Goal: Information Seeking & Learning: Check status

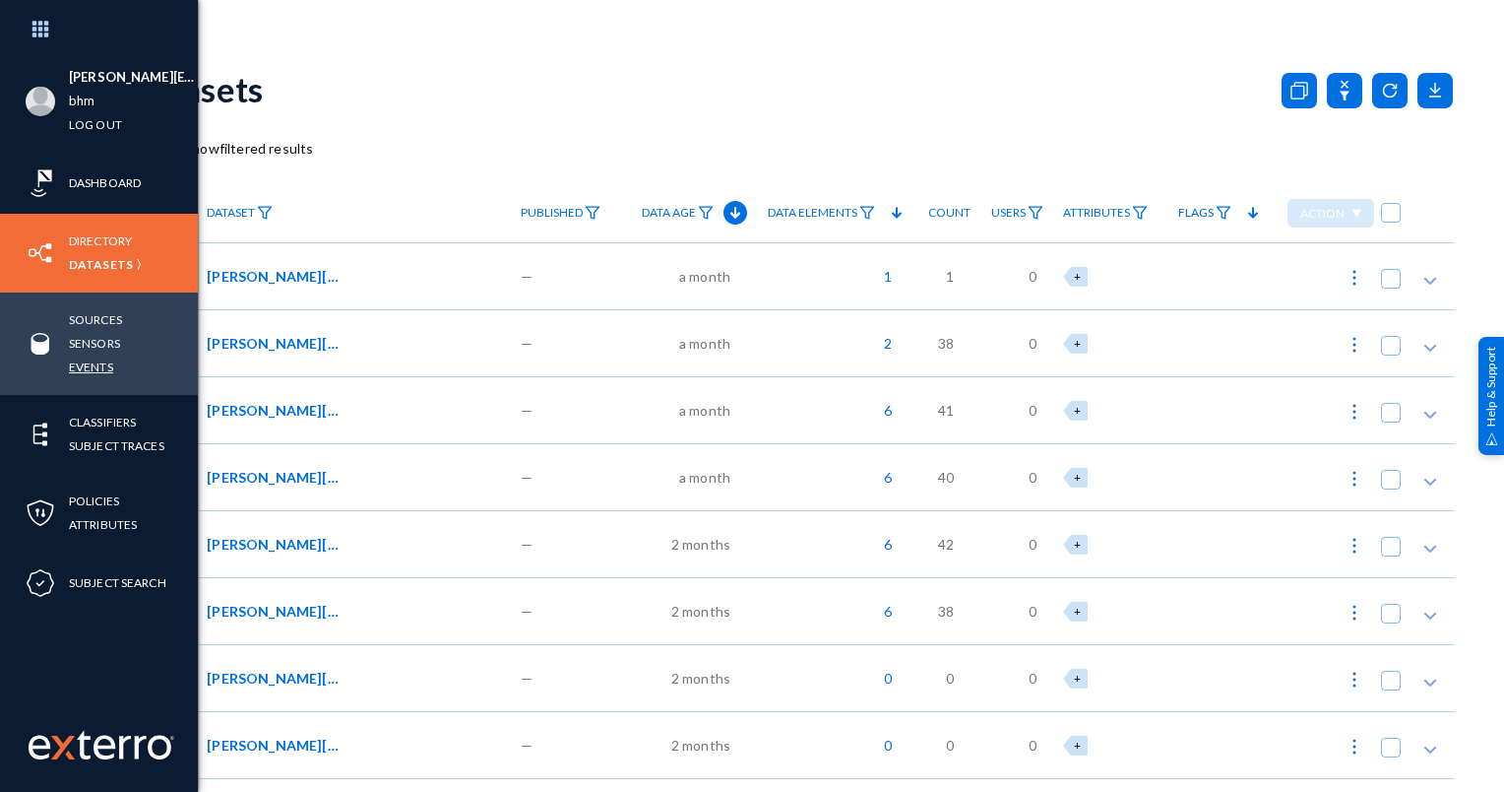
click at [95, 360] on link "Events" at bounding box center [91, 366] width 44 height 23
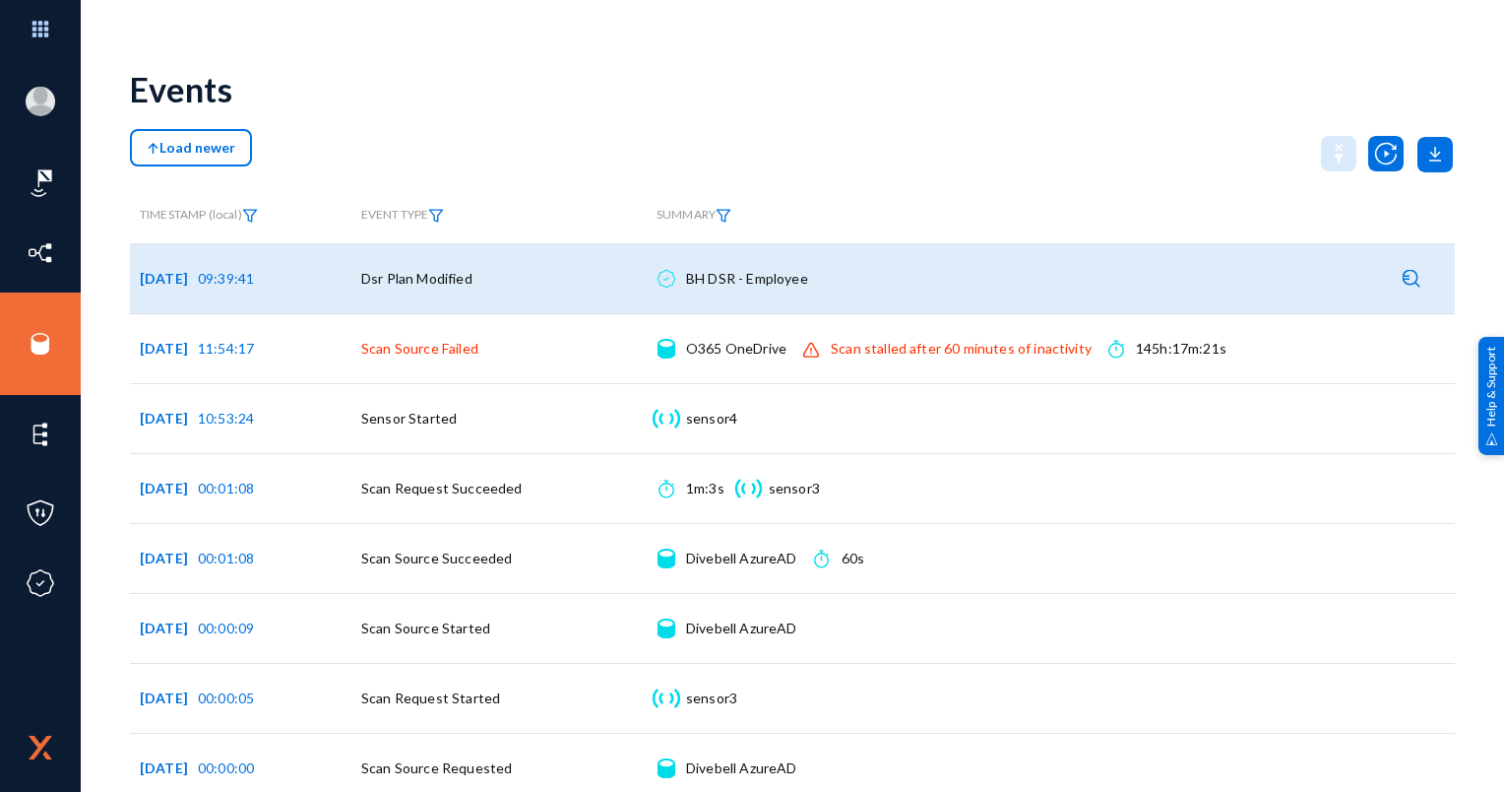
click at [697, 283] on div "BH DSR - Employee Details" at bounding box center [747, 279] width 122 height 20
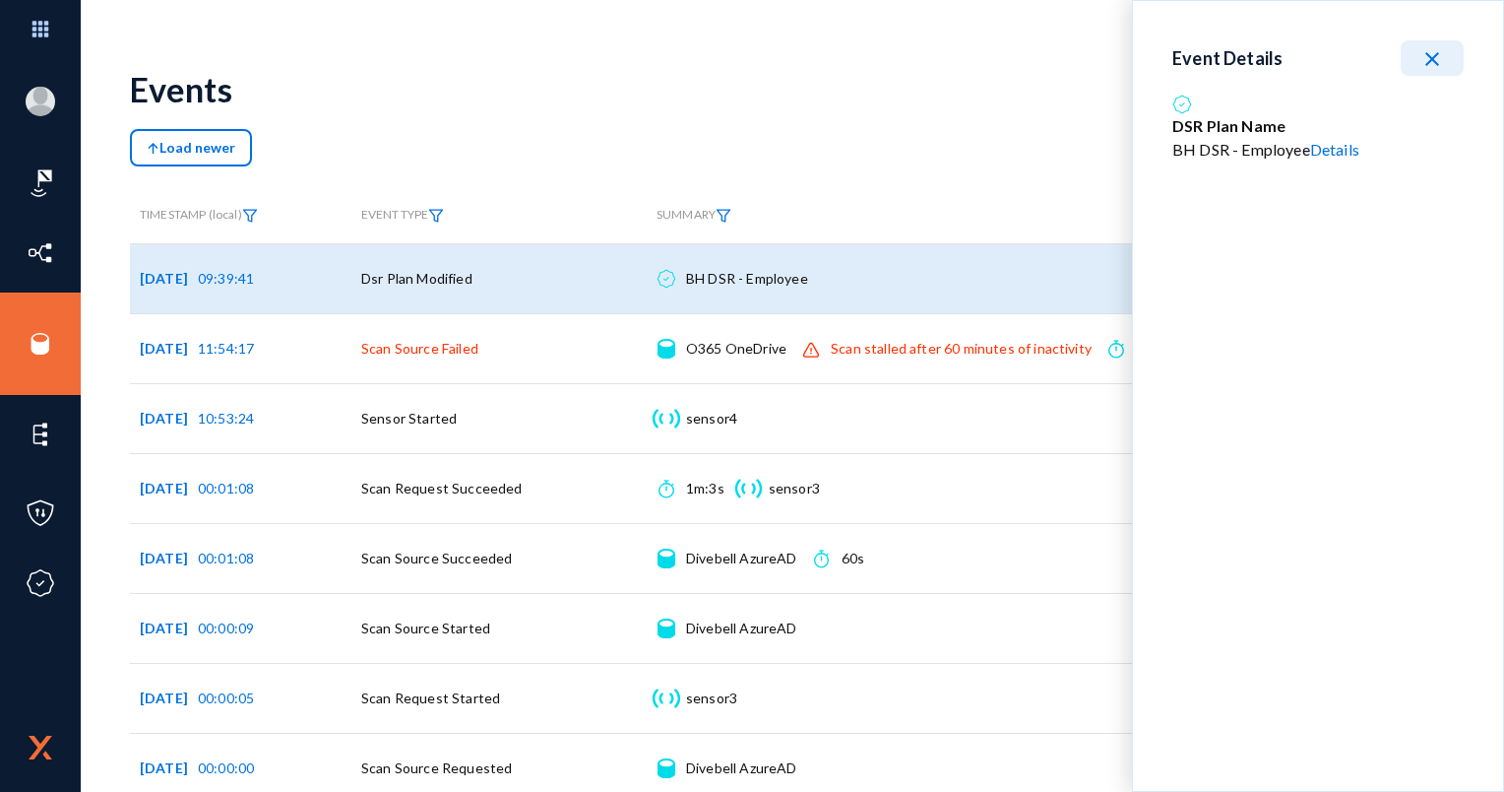
click at [1441, 52] on mat-icon "close" at bounding box center [1433, 59] width 24 height 24
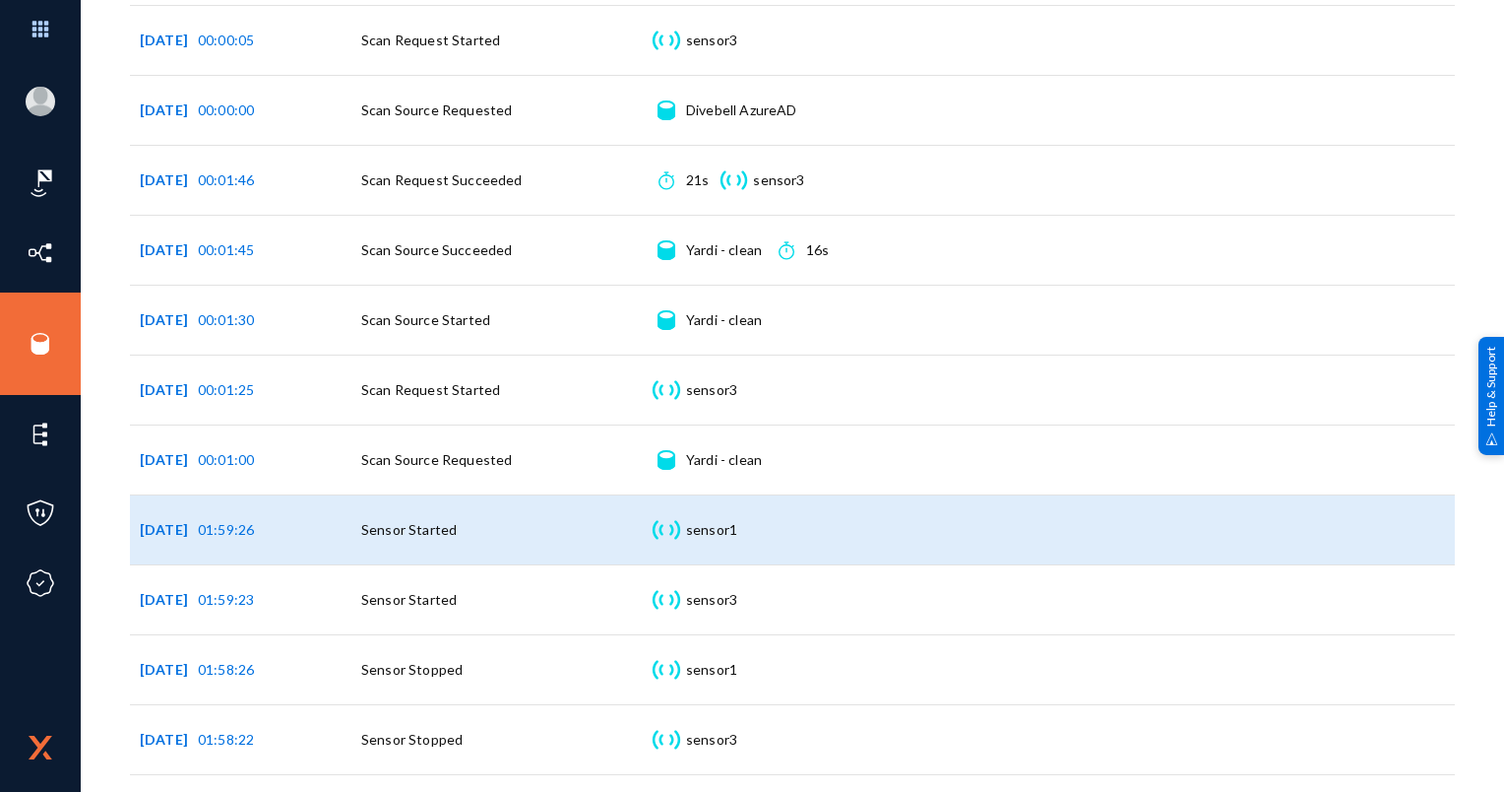
scroll to position [689, 0]
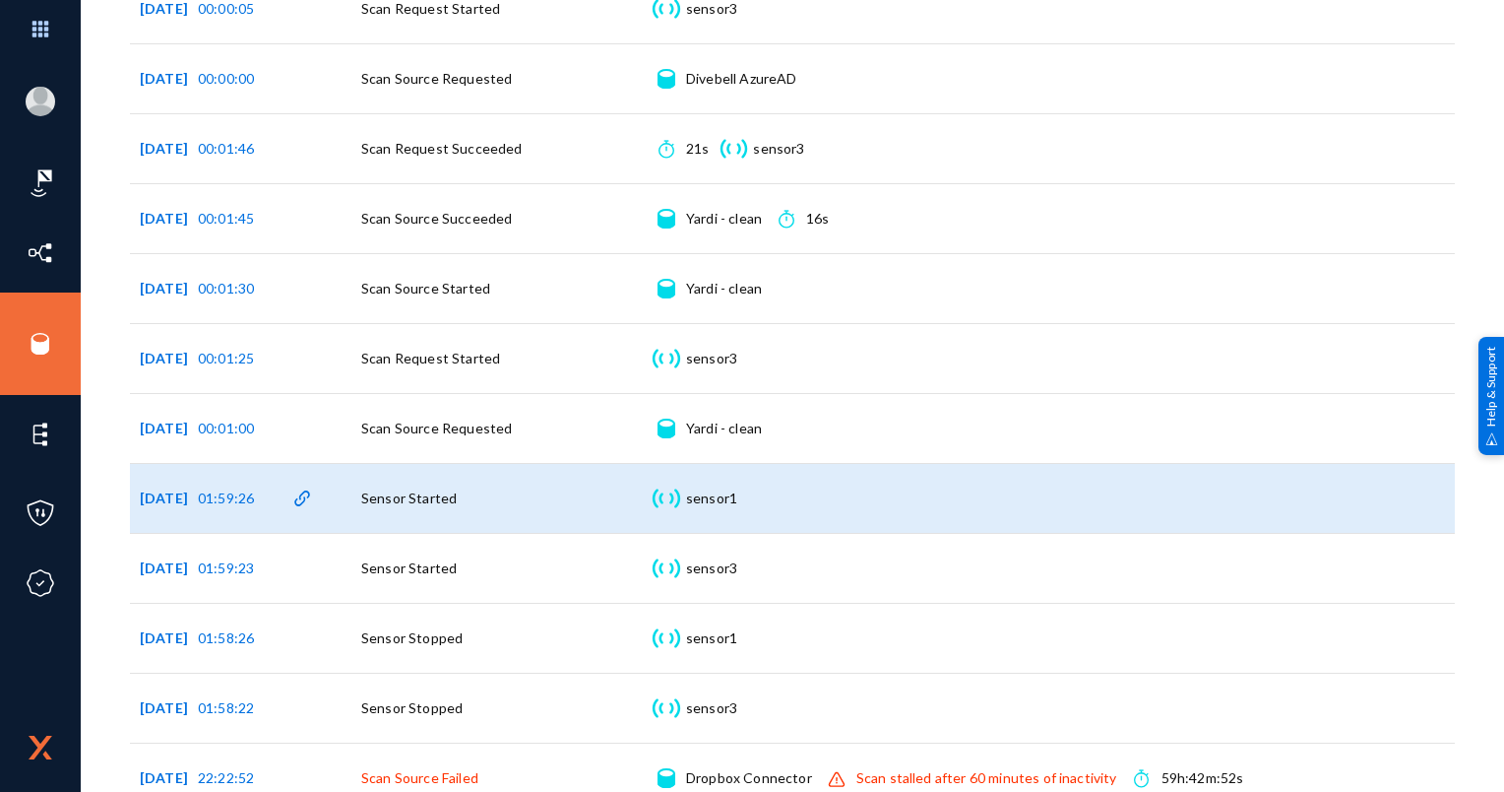
click at [250, 490] on span "01:59:26" at bounding box center [226, 497] width 56 height 17
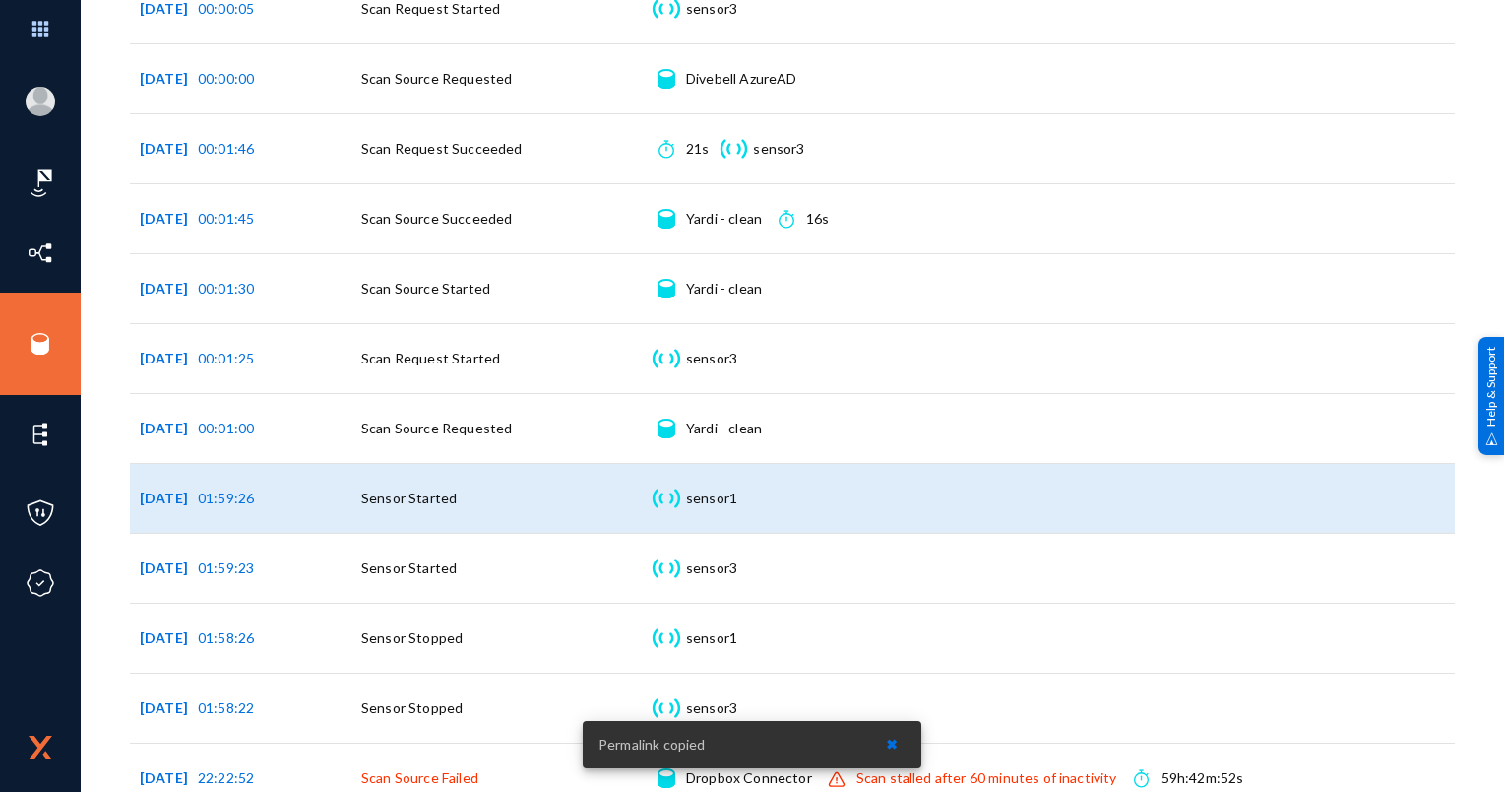
click at [411, 489] on span "Sensor Started" at bounding box center [409, 497] width 96 height 17
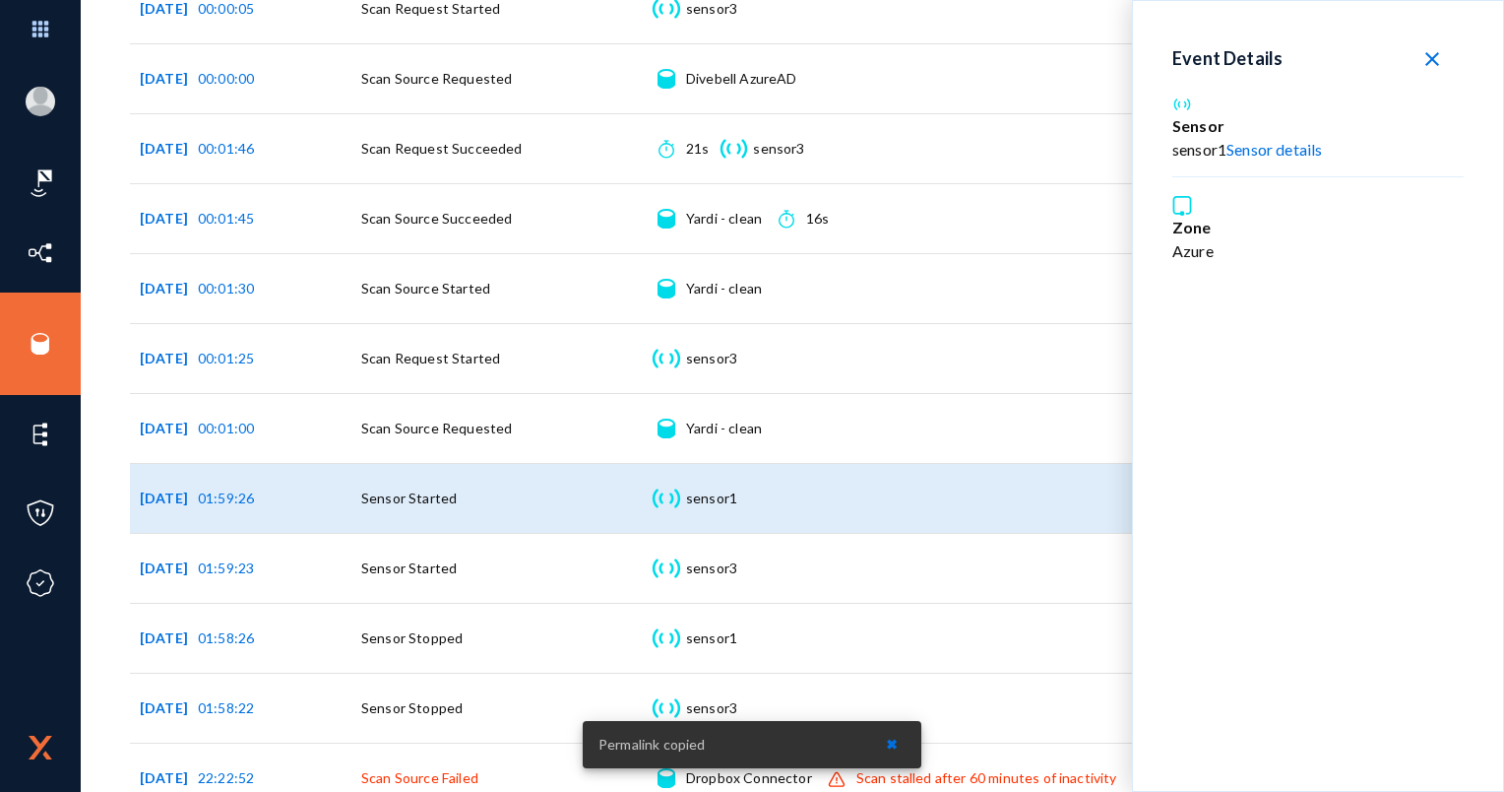
click at [1277, 149] on link "Sensor details" at bounding box center [1275, 149] width 96 height 19
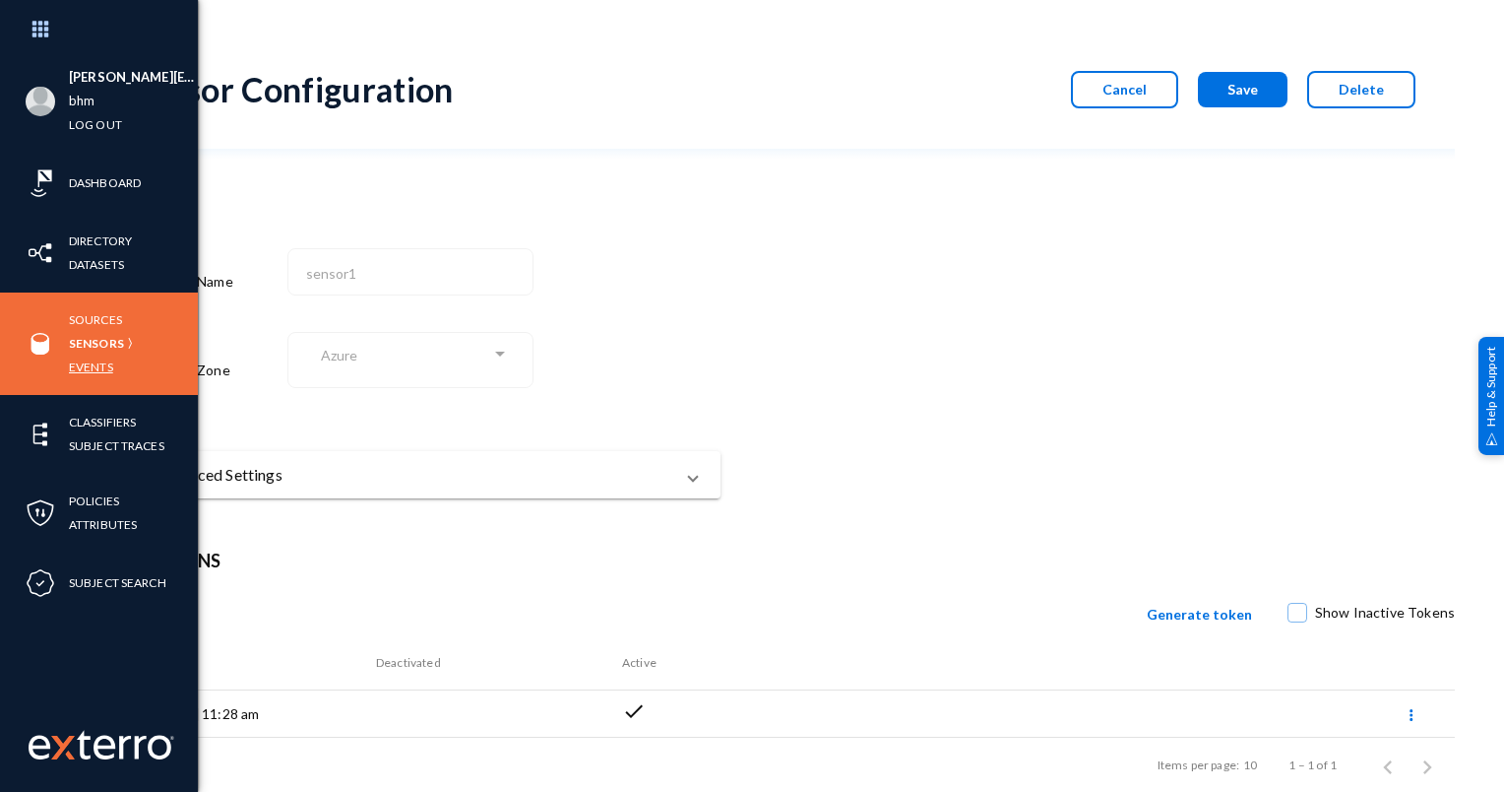
click at [95, 374] on link "Events" at bounding box center [91, 366] width 44 height 23
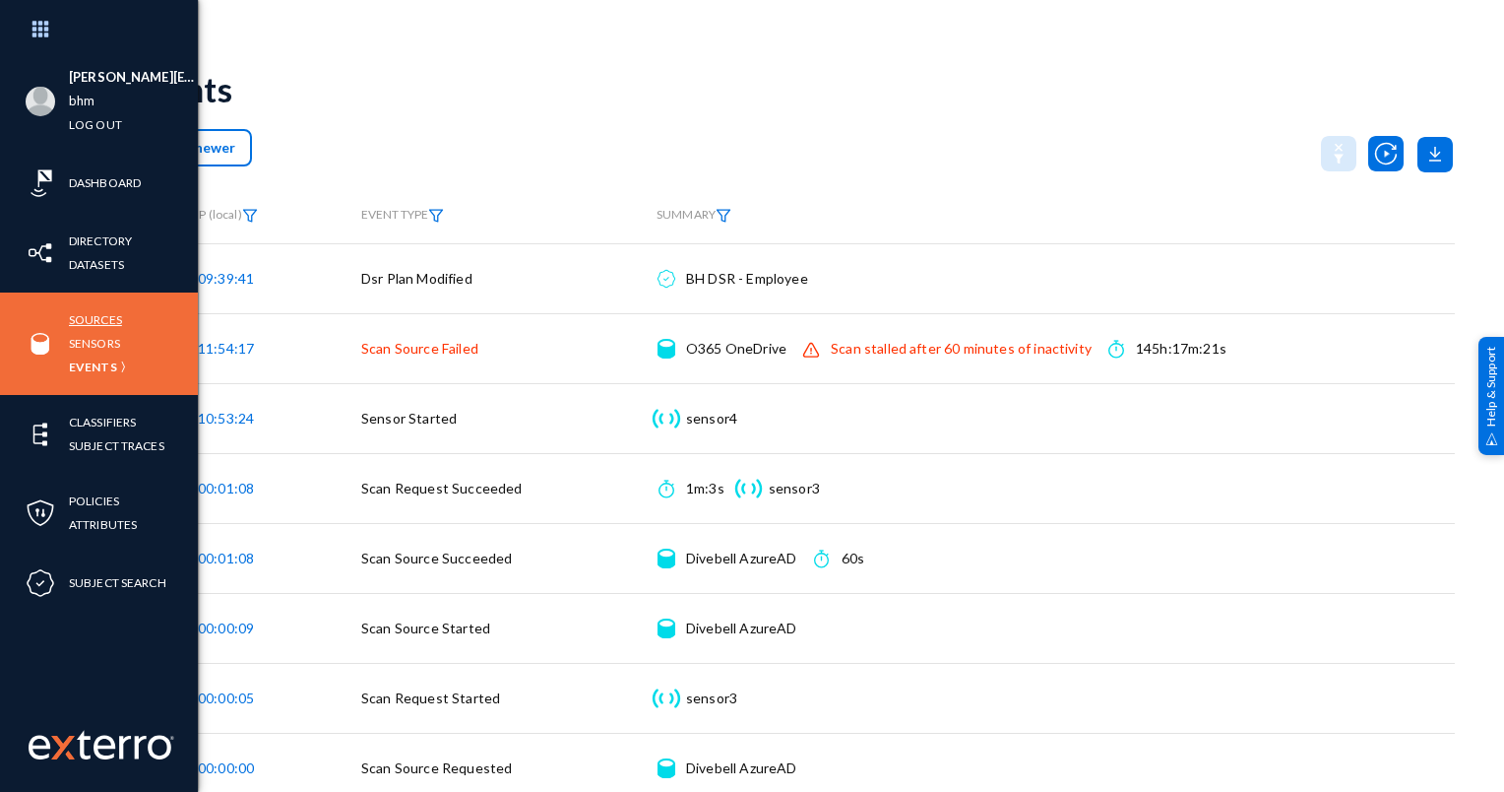
click at [91, 311] on link "Sources" at bounding box center [95, 319] width 53 height 23
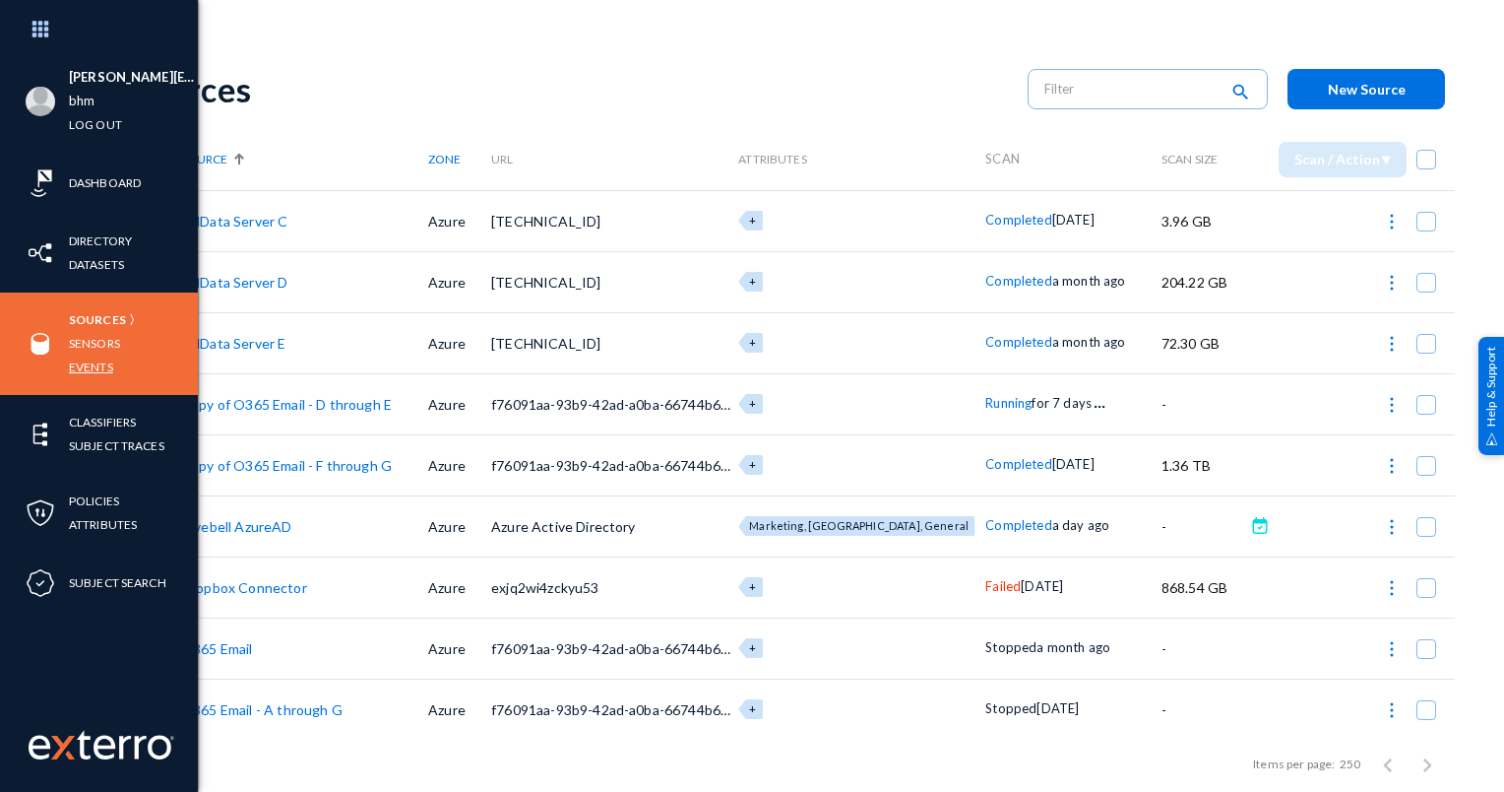
click at [101, 361] on link "Events" at bounding box center [91, 366] width 44 height 23
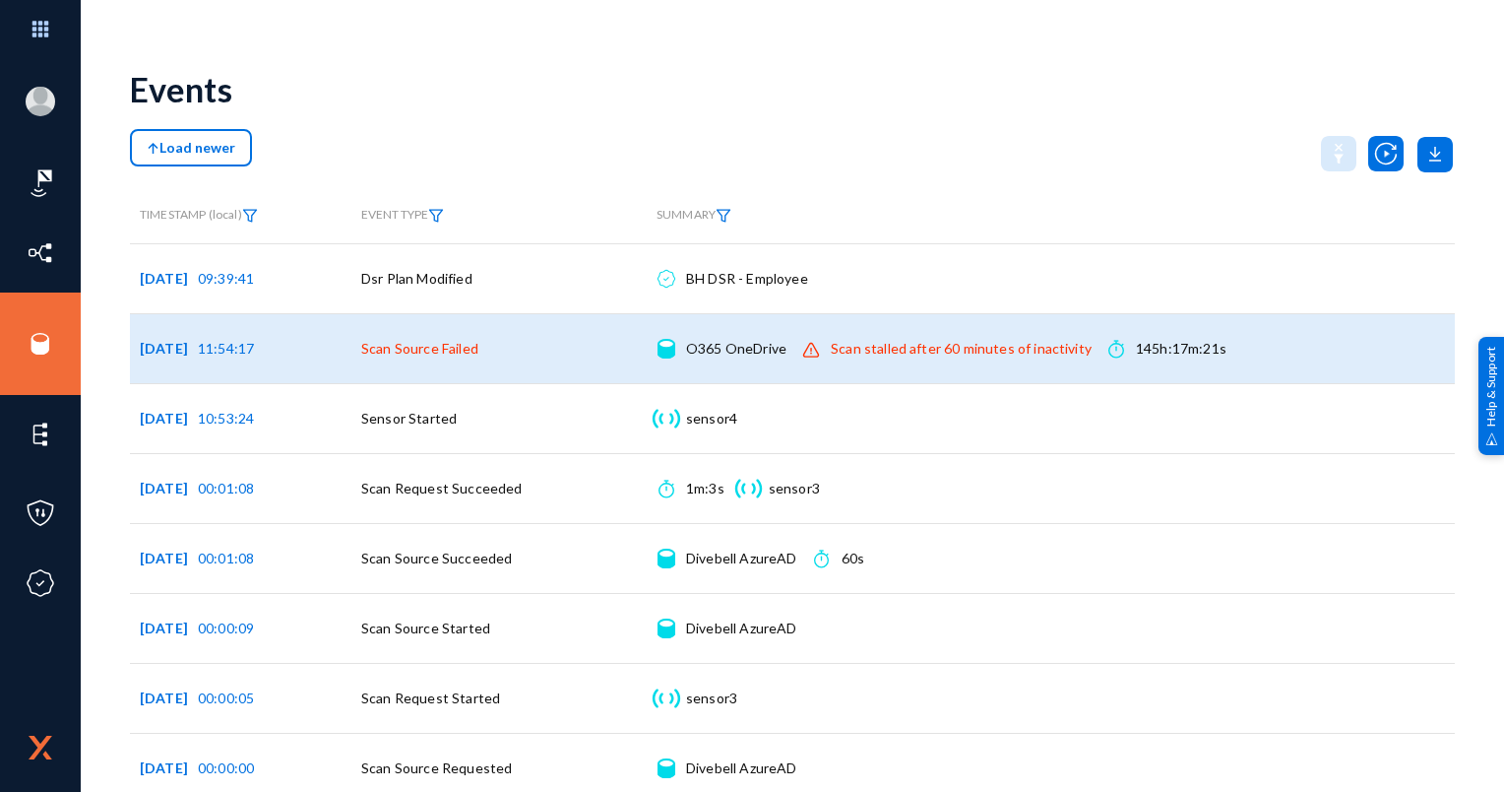
click at [402, 345] on span "Scan Source Failed" at bounding box center [419, 348] width 117 height 17
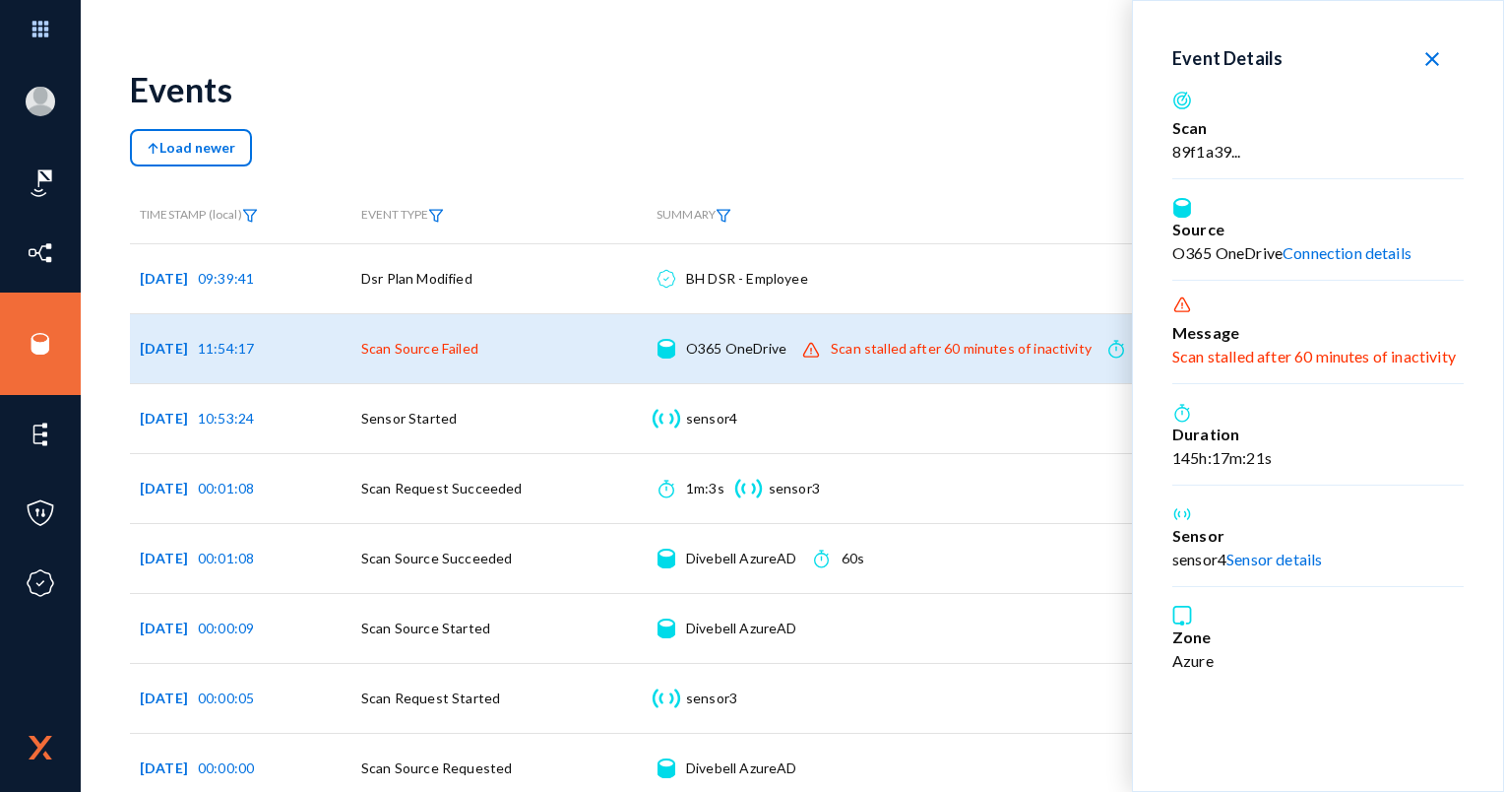
click at [1252, 562] on link "Sensor details" at bounding box center [1275, 558] width 96 height 19
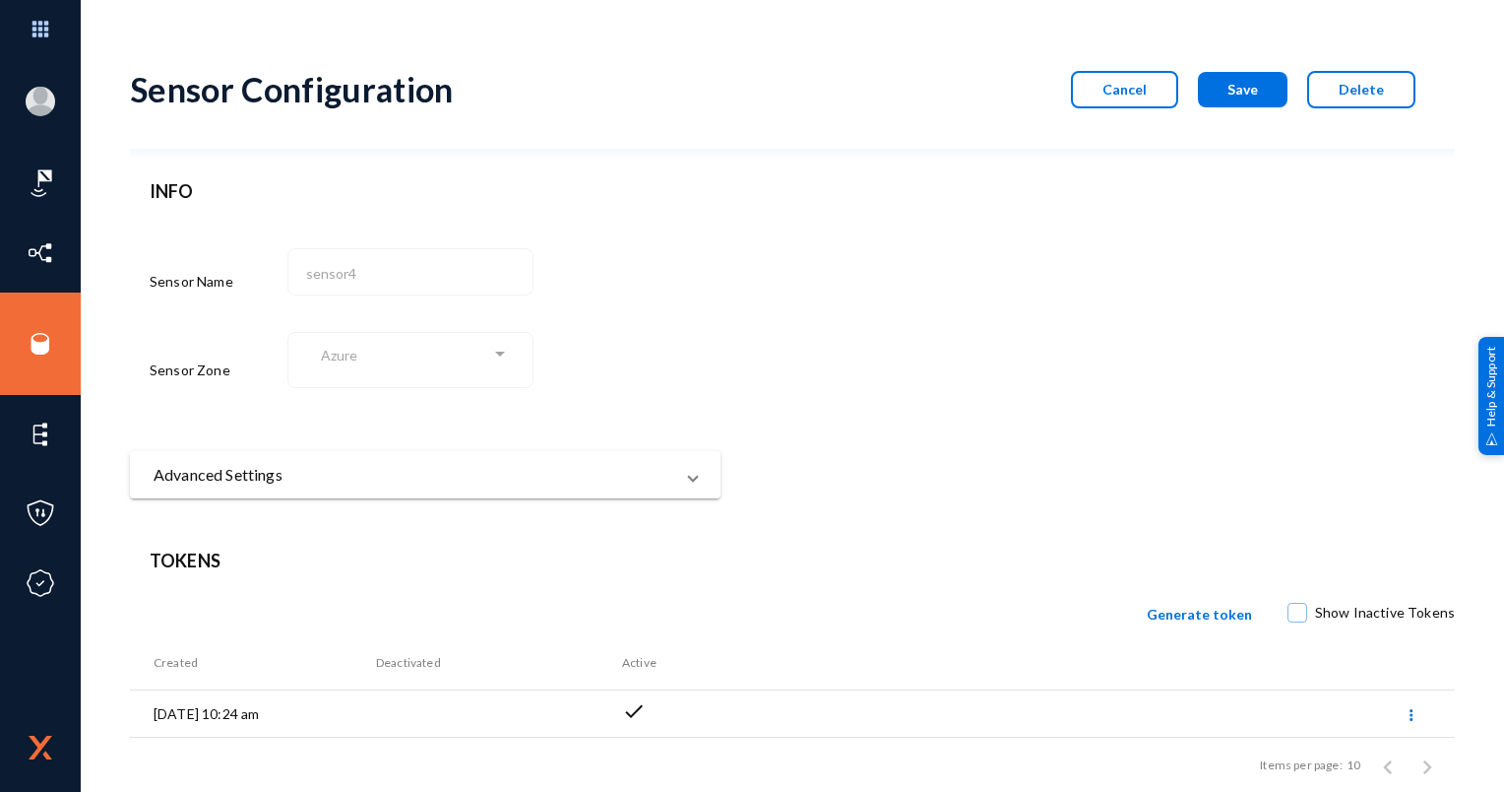
click at [1130, 85] on span "Cancel" at bounding box center [1125, 89] width 44 height 17
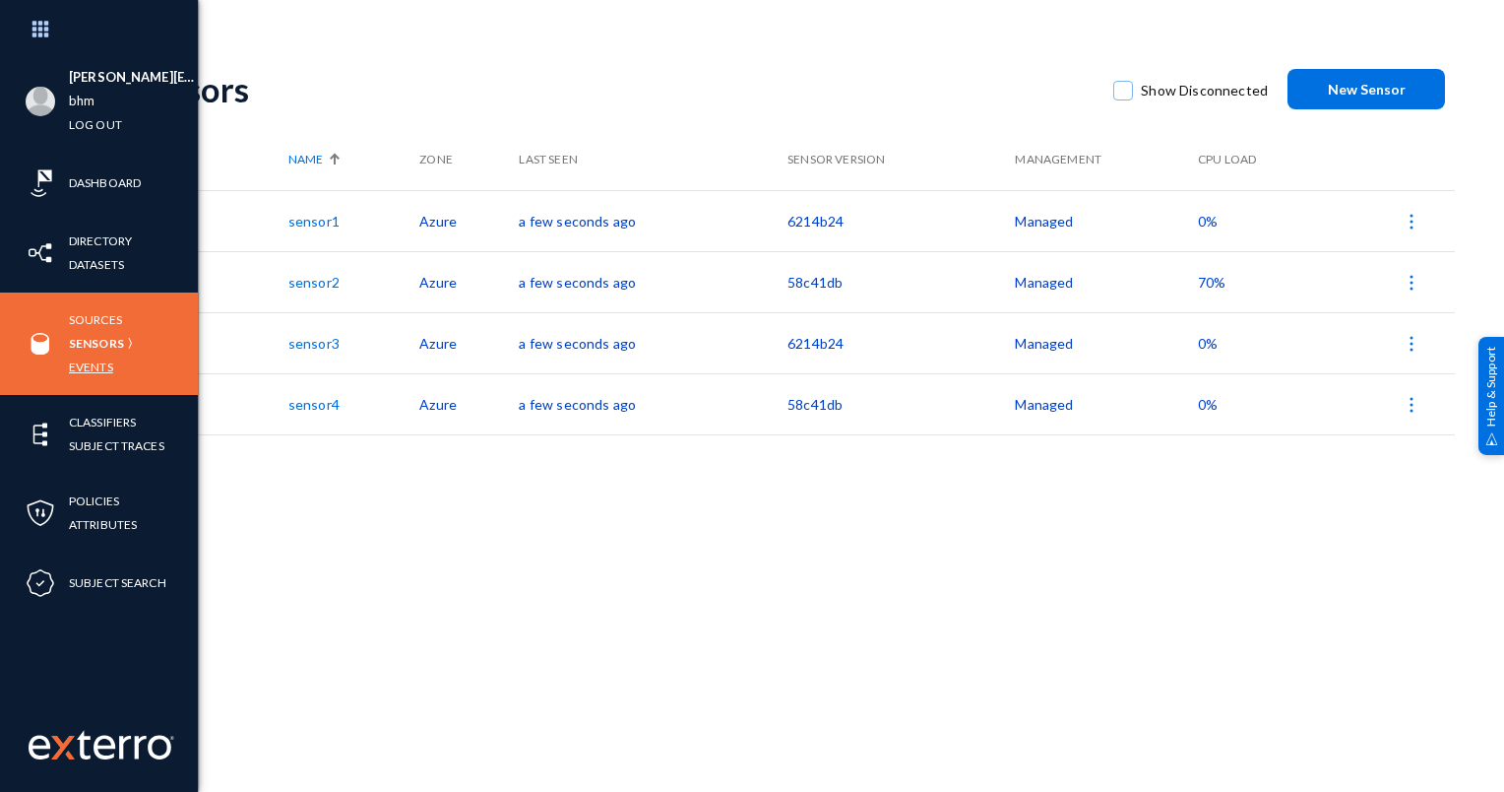
click at [96, 366] on link "Events" at bounding box center [91, 366] width 44 height 23
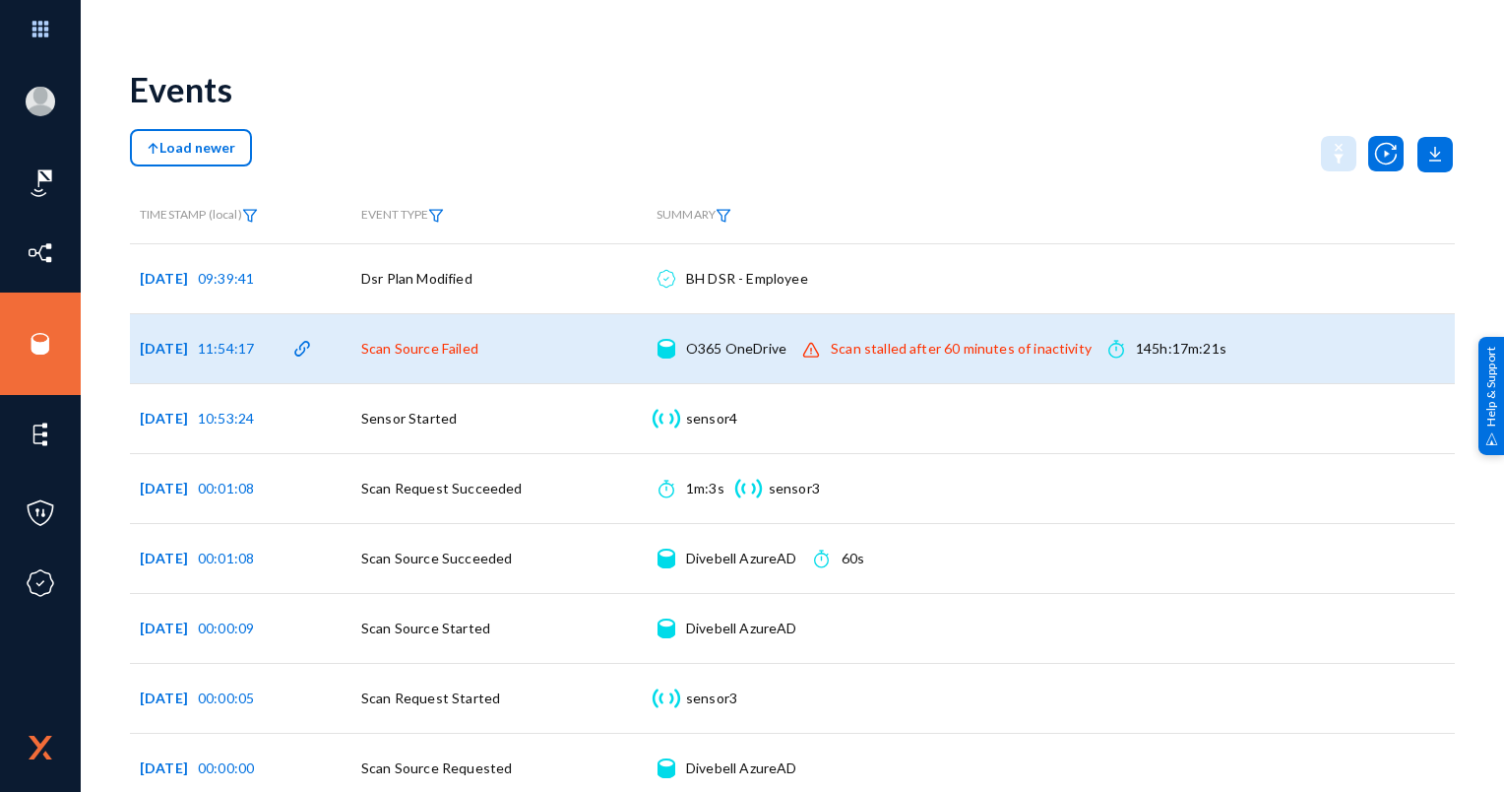
click at [291, 351] on img at bounding box center [298, 349] width 30 height 30
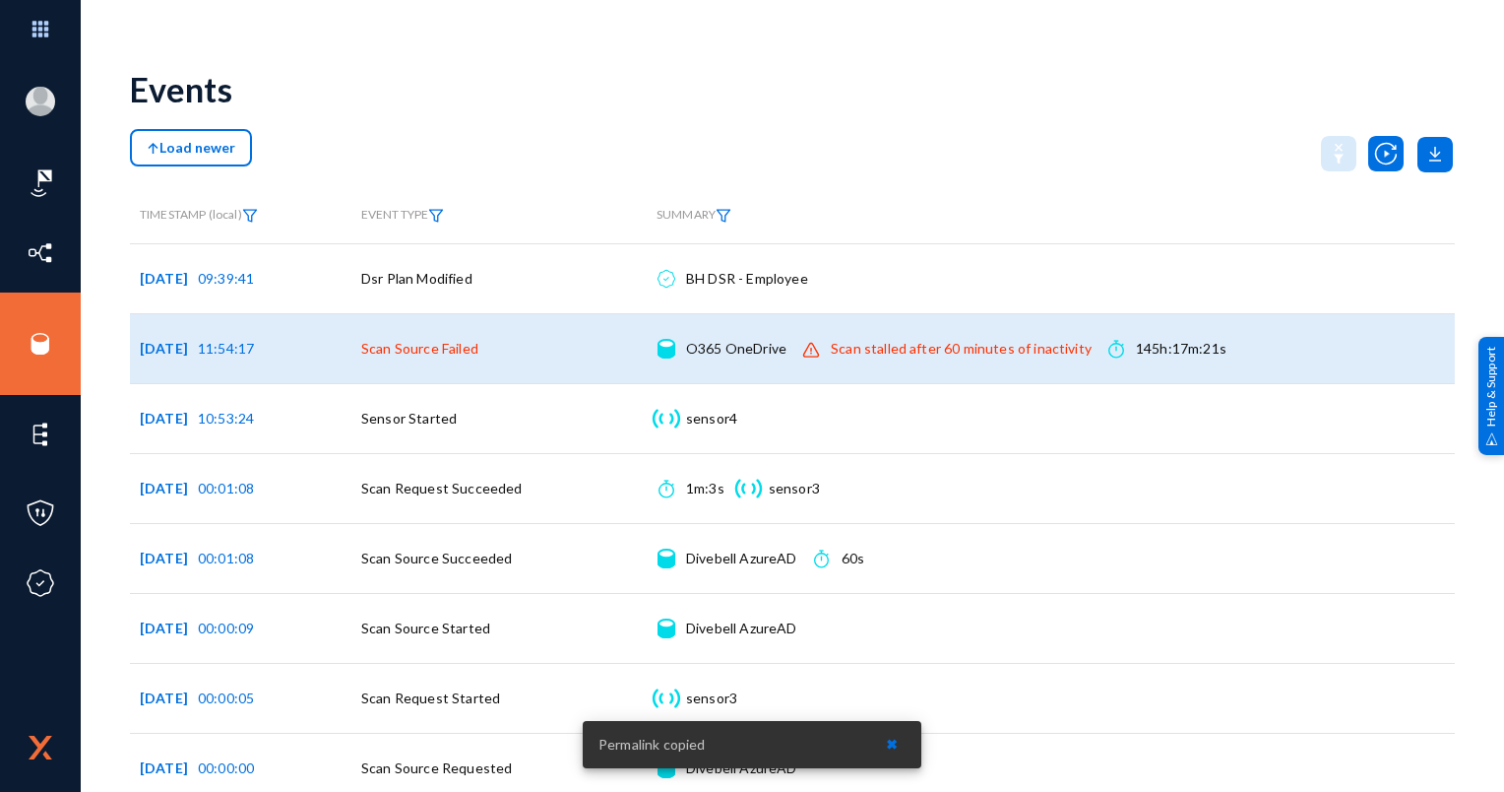
click at [394, 347] on span "Scan Source Failed" at bounding box center [419, 348] width 117 height 17
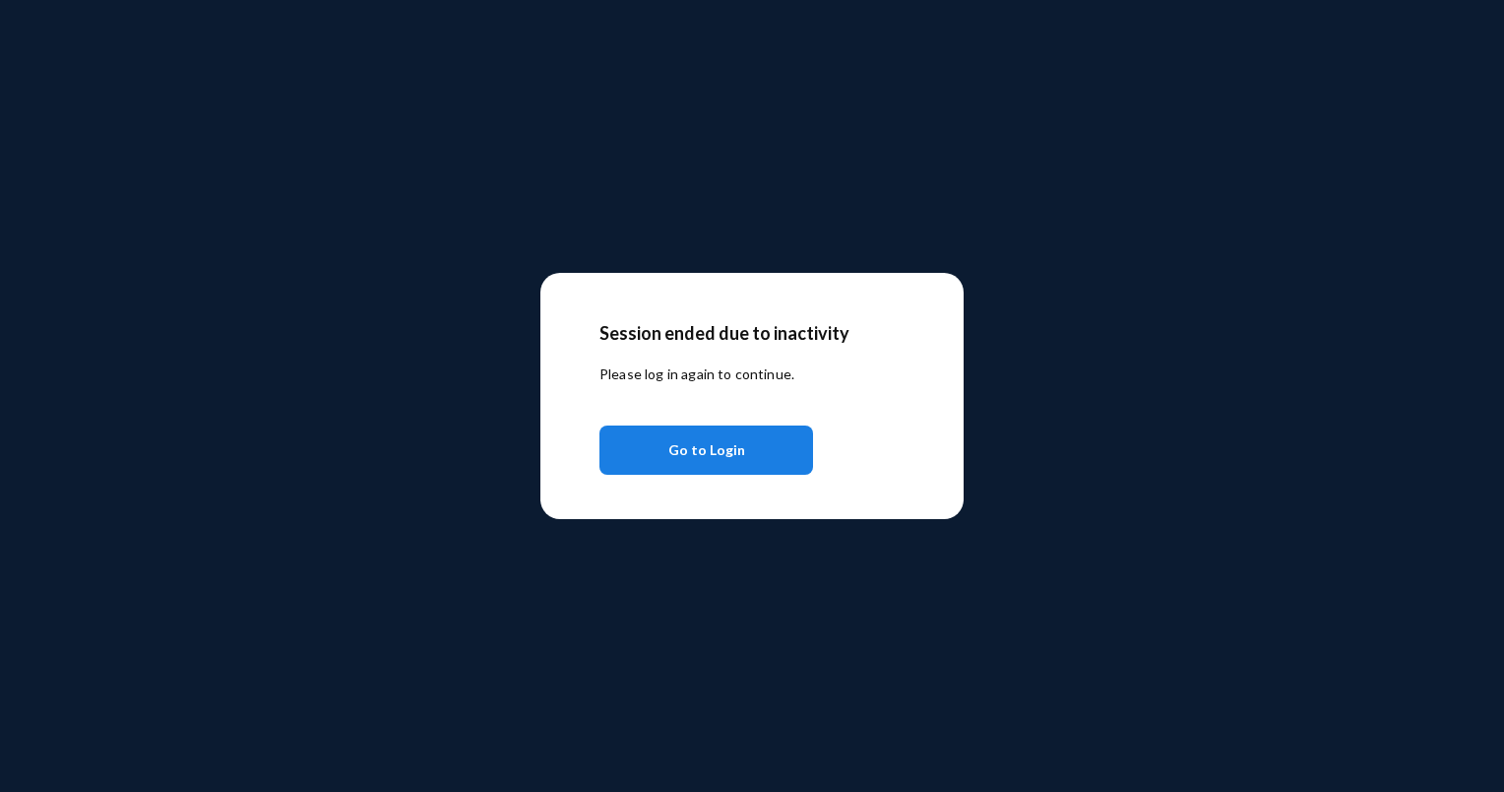
click at [685, 456] on span "Go to Login" at bounding box center [707, 449] width 77 height 35
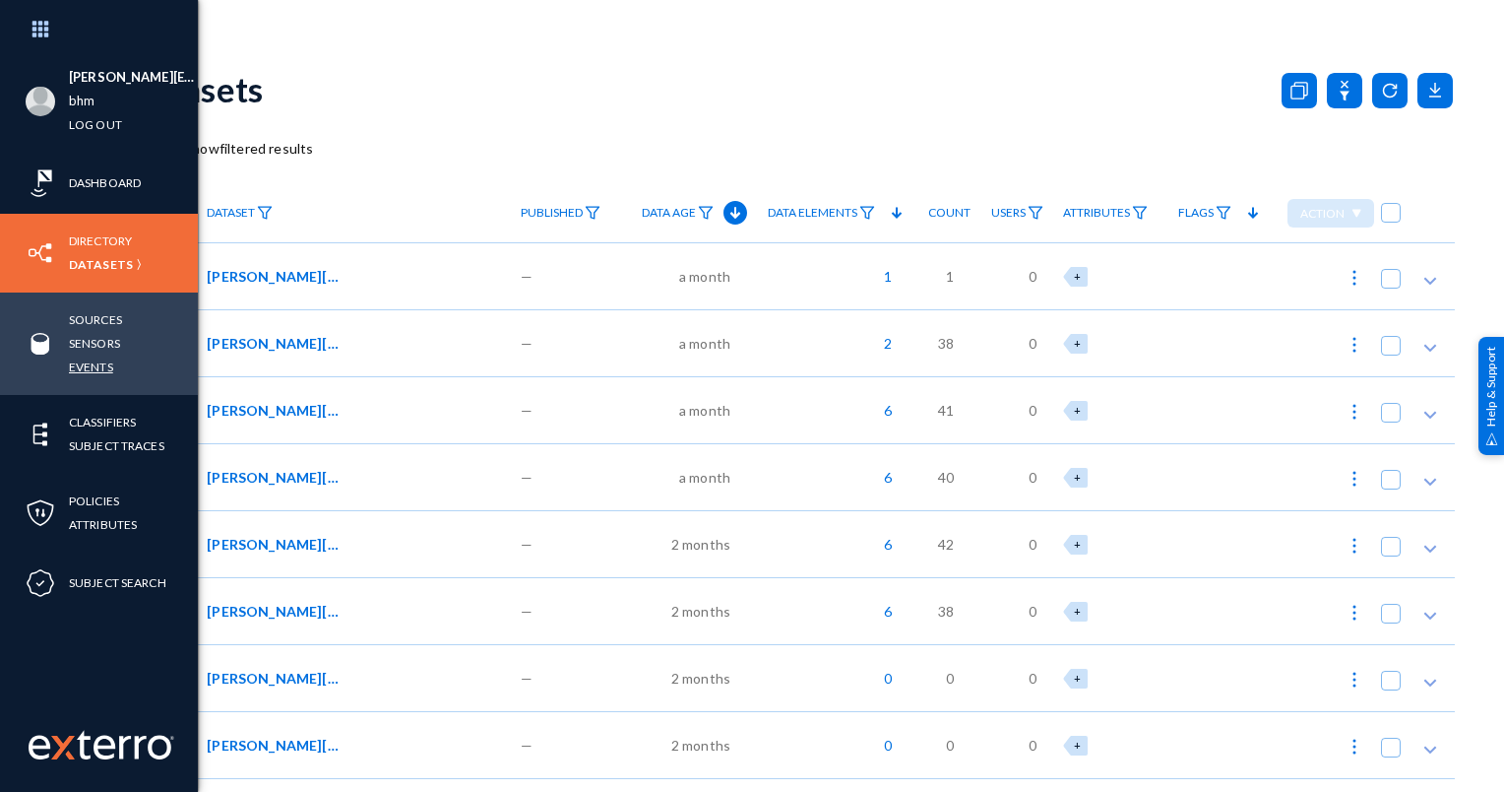
click at [101, 363] on link "Events" at bounding box center [91, 366] width 44 height 23
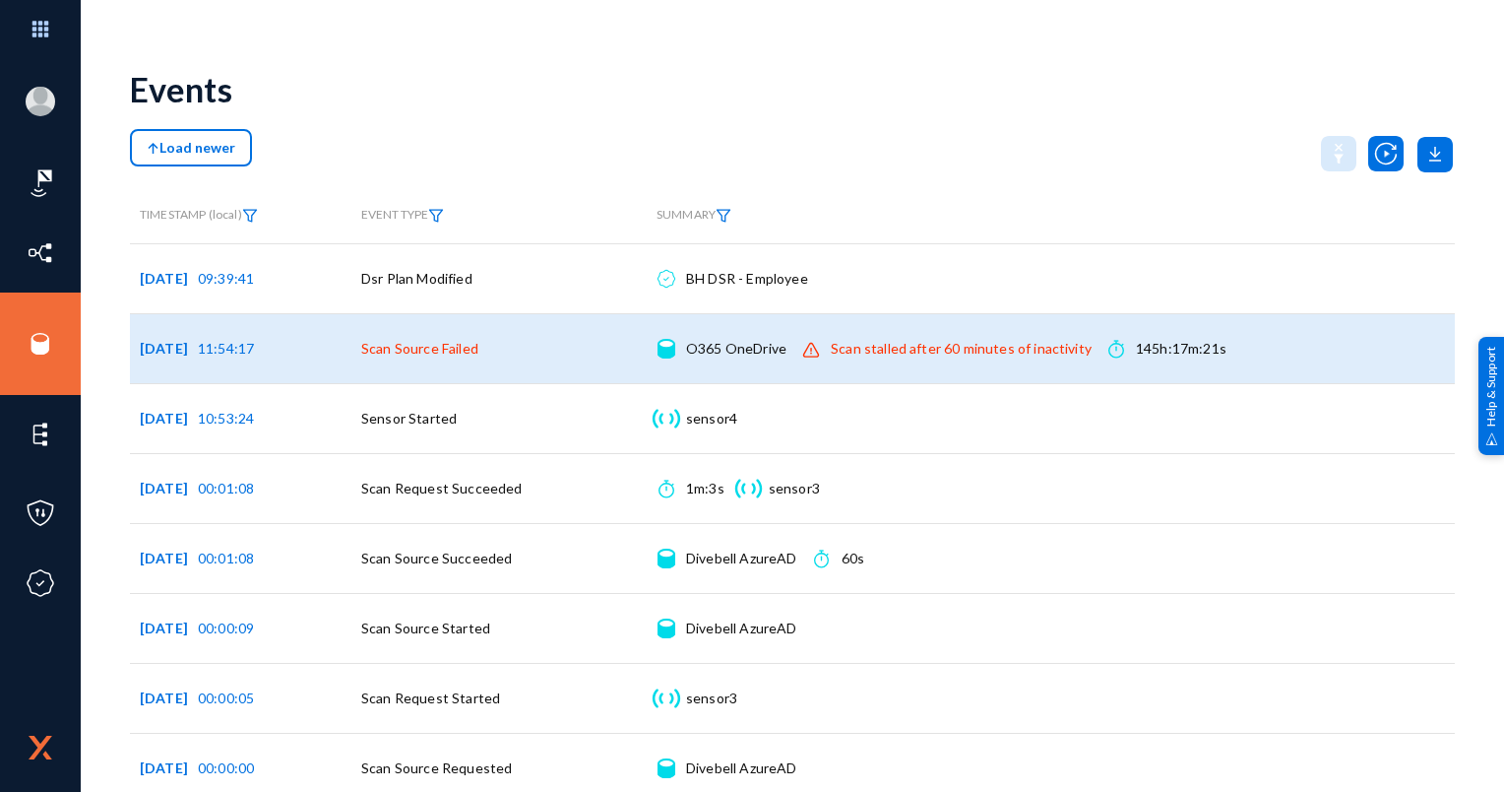
click at [387, 349] on span "Scan Source Failed" at bounding box center [419, 348] width 117 height 17
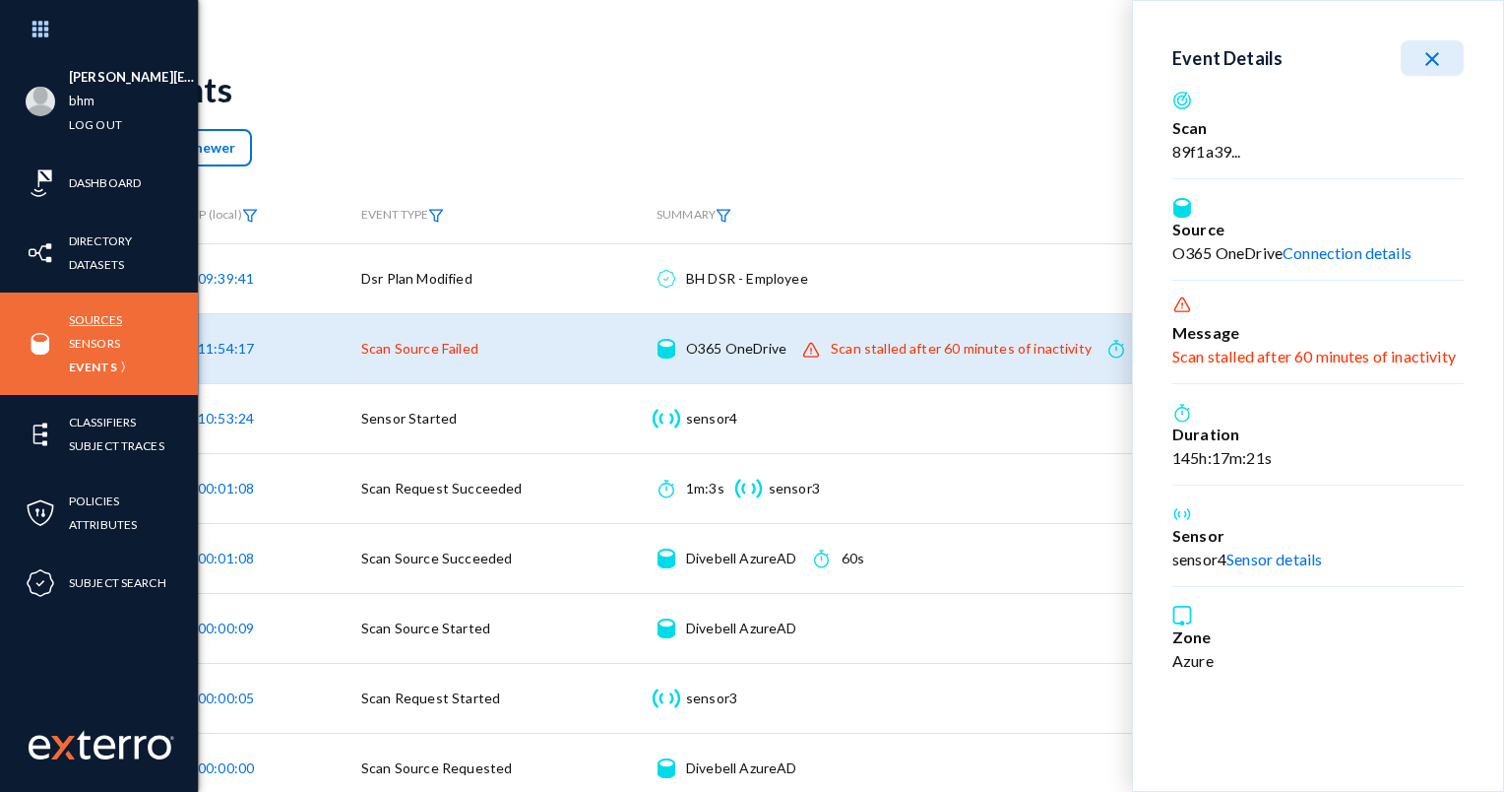
click at [105, 323] on link "Sources" at bounding box center [95, 319] width 53 height 23
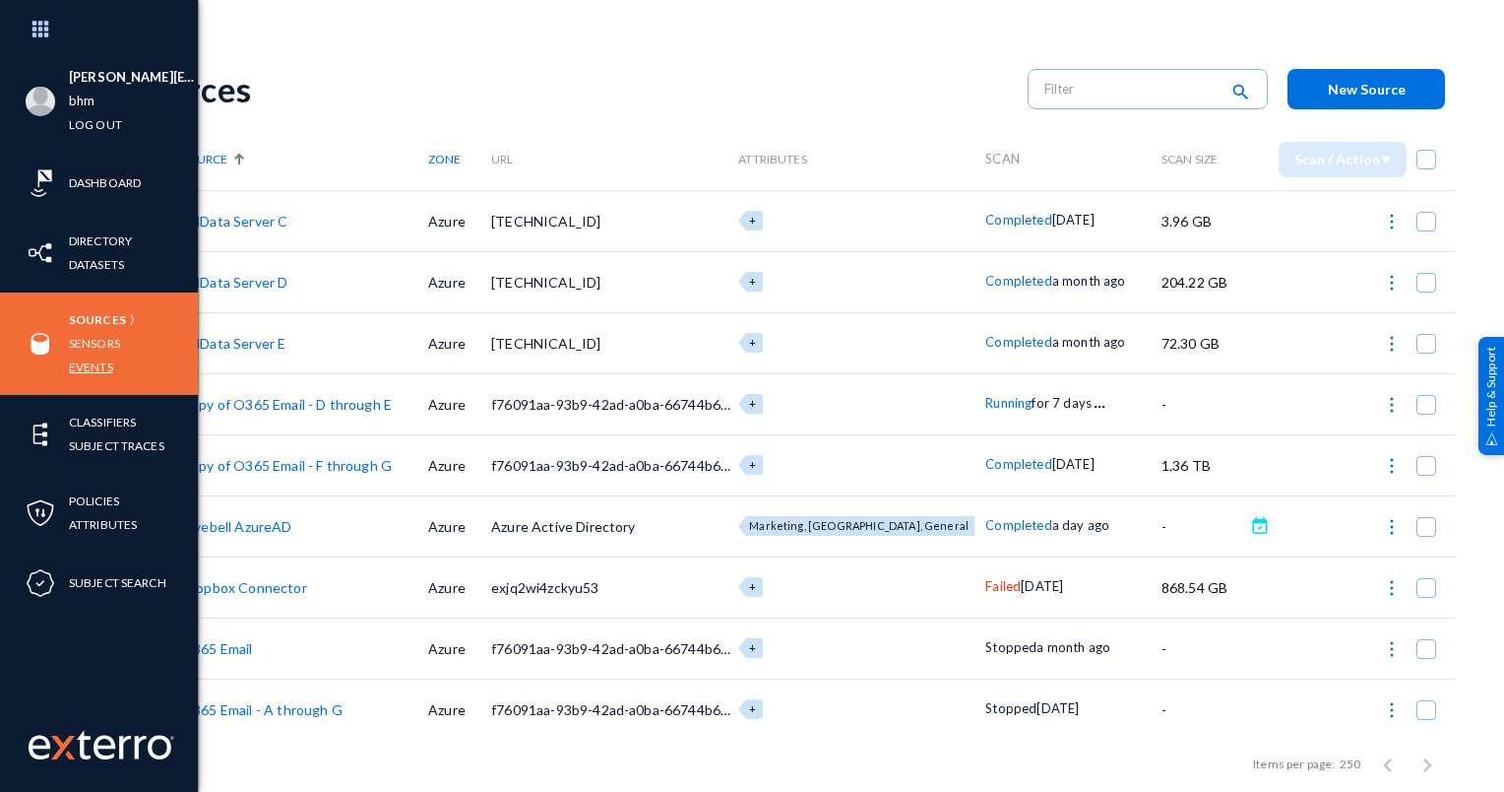
click at [95, 363] on link "Events" at bounding box center [91, 366] width 44 height 23
